Goal: Navigation & Orientation: Find specific page/section

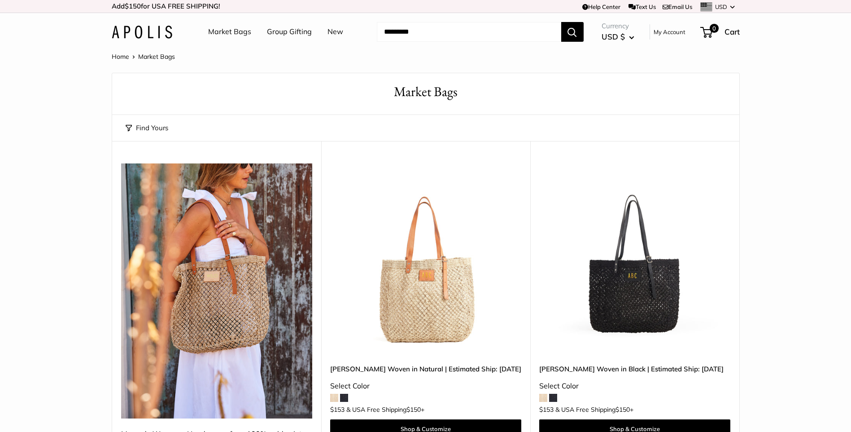
click at [231, 35] on link "Market Bags" at bounding box center [229, 31] width 43 height 13
click at [290, 33] on link "Group Gifting" at bounding box center [289, 31] width 45 height 13
